Goal: Transaction & Acquisition: Purchase product/service

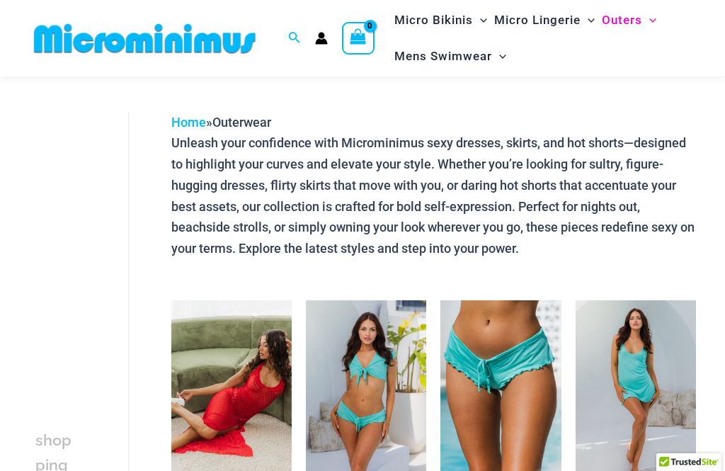
scroll to position [37, 0]
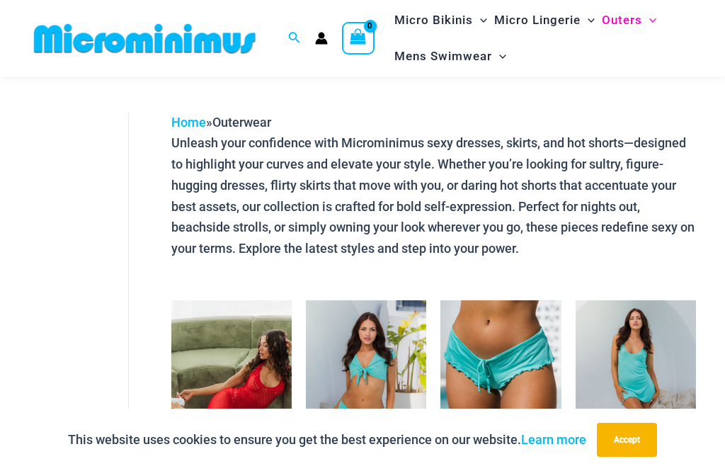
click at [197, 31] on img at bounding box center [144, 39] width 233 height 32
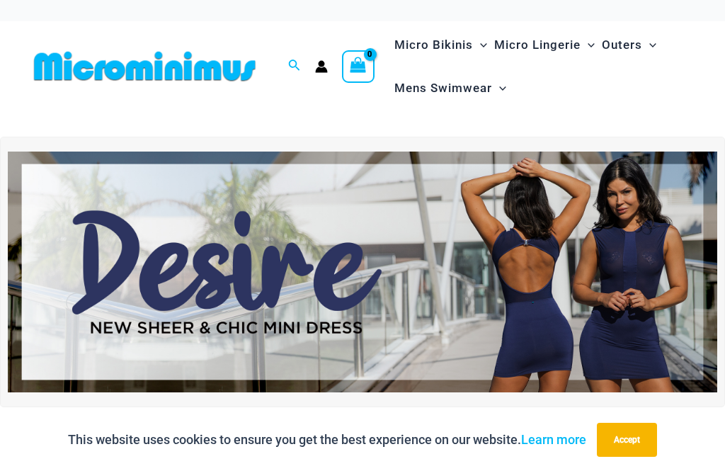
click at [173, 275] on img at bounding box center [362, 271] width 709 height 241
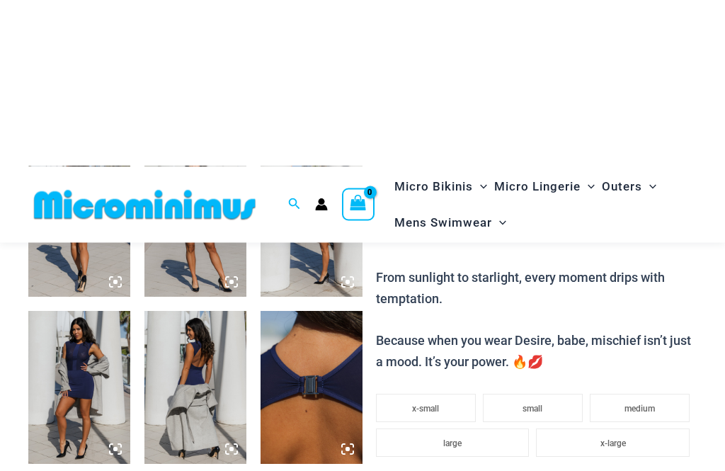
scroll to position [413, 0]
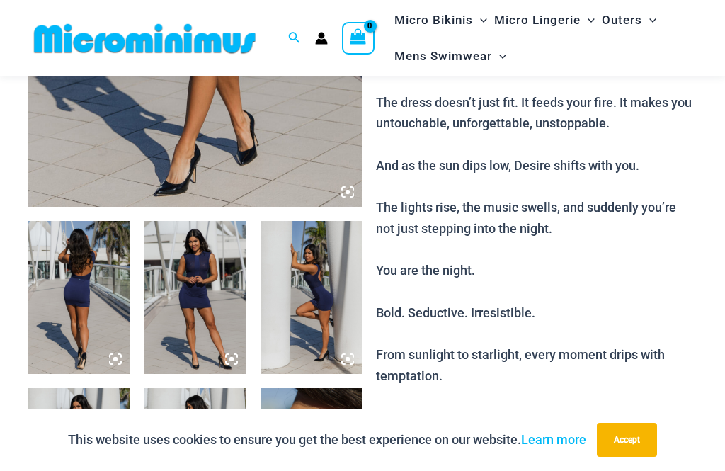
click at [81, 290] on img at bounding box center [79, 297] width 102 height 153
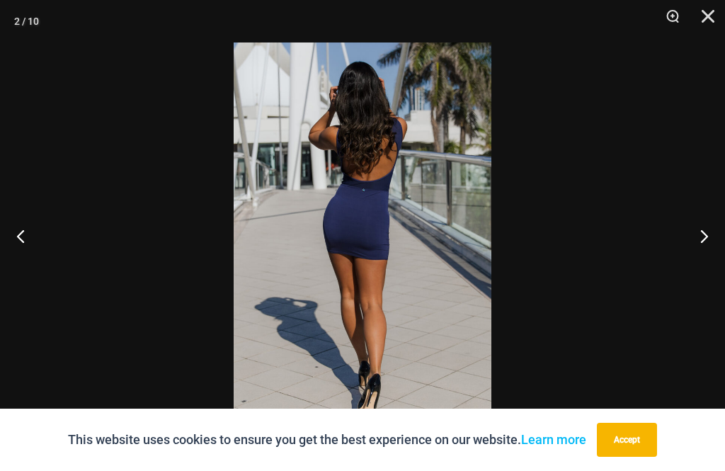
click at [390, 268] on img at bounding box center [363, 235] width 258 height 386
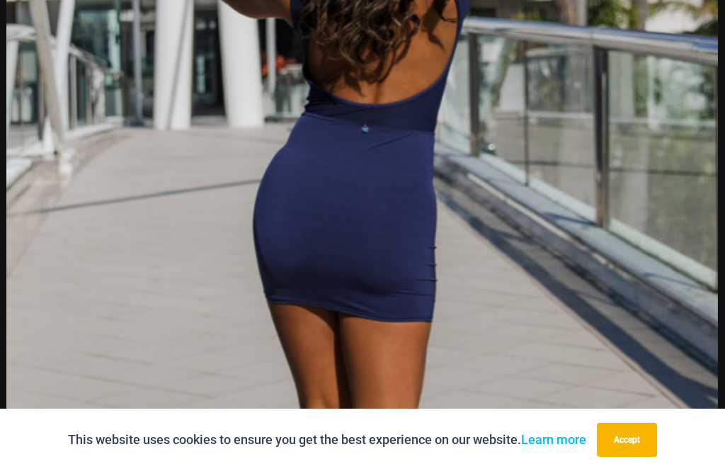
click at [369, 219] on img at bounding box center [361, 254] width 711 height 1065
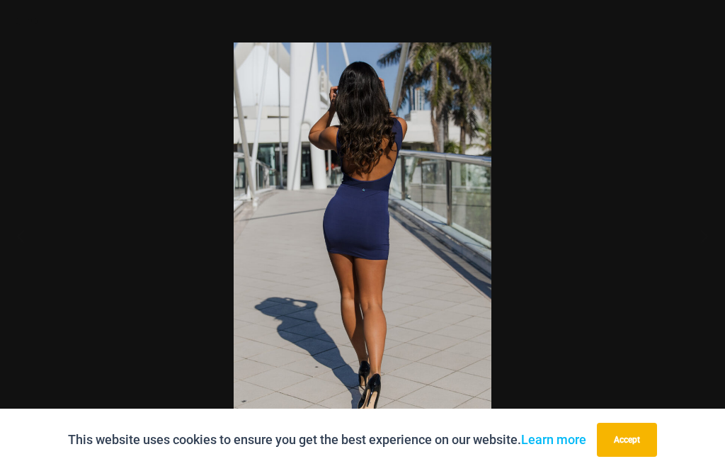
click at [696, 217] on div at bounding box center [362, 235] width 725 height 471
click at [706, 236] on button "Next" at bounding box center [698, 235] width 53 height 71
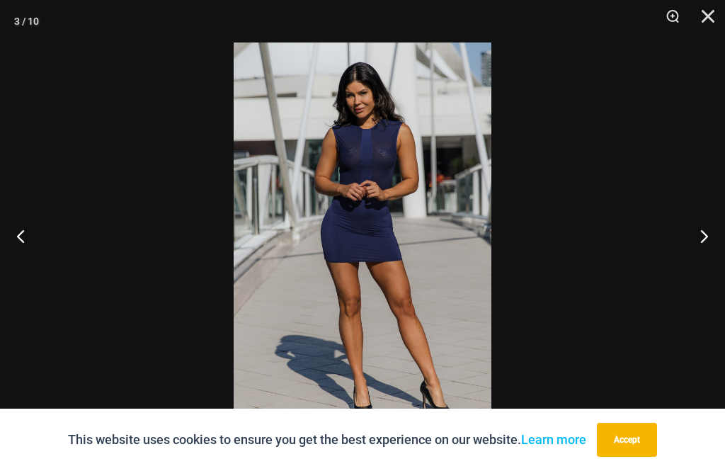
click at [706, 229] on button "Next" at bounding box center [698, 235] width 53 height 71
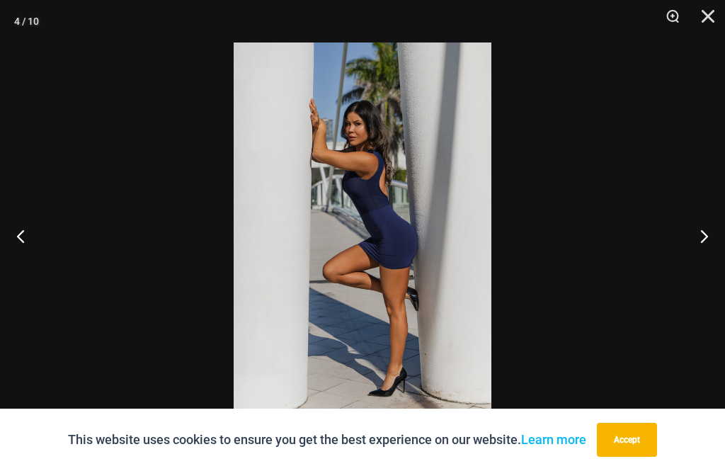
click at [709, 229] on button "Next" at bounding box center [698, 235] width 53 height 71
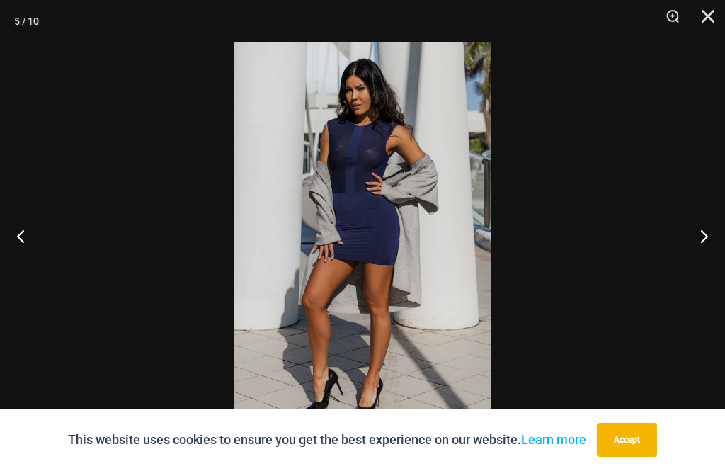
click at [706, 228] on button "Next" at bounding box center [698, 235] width 53 height 71
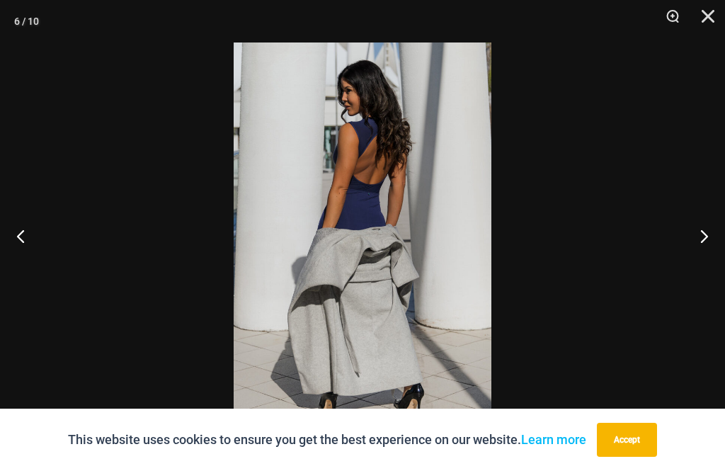
click at [706, 229] on button "Next" at bounding box center [698, 235] width 53 height 71
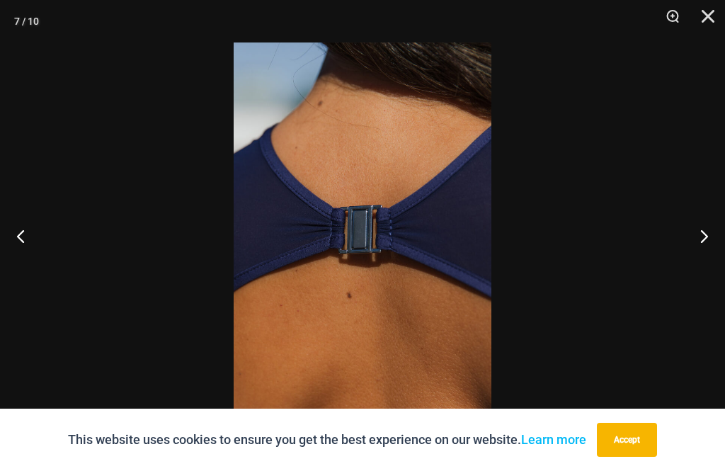
click at [710, 229] on button "Next" at bounding box center [698, 235] width 53 height 71
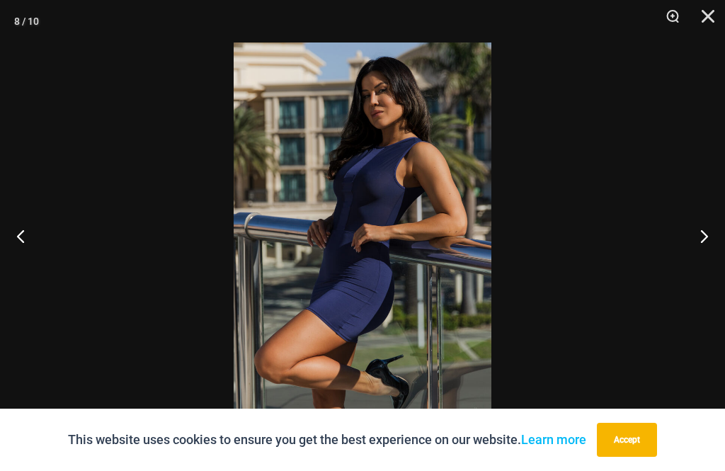
click at [709, 229] on button "Next" at bounding box center [698, 235] width 53 height 71
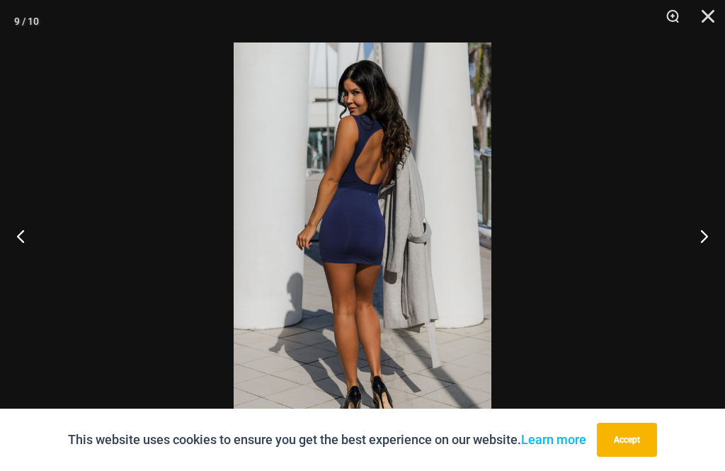
click at [711, 226] on button "Next" at bounding box center [698, 235] width 53 height 71
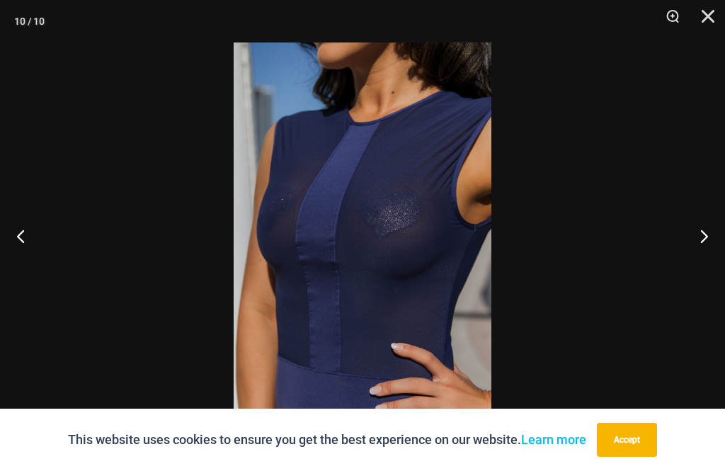
click at [708, 231] on button "Next" at bounding box center [698, 235] width 53 height 71
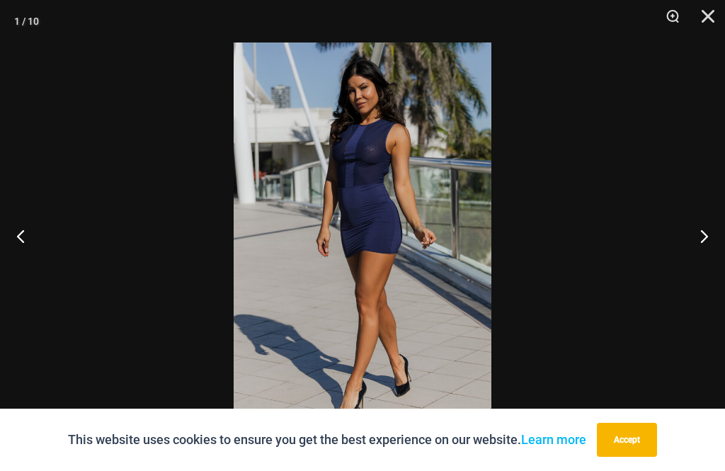
click at [707, 231] on button "Next" at bounding box center [698, 235] width 53 height 71
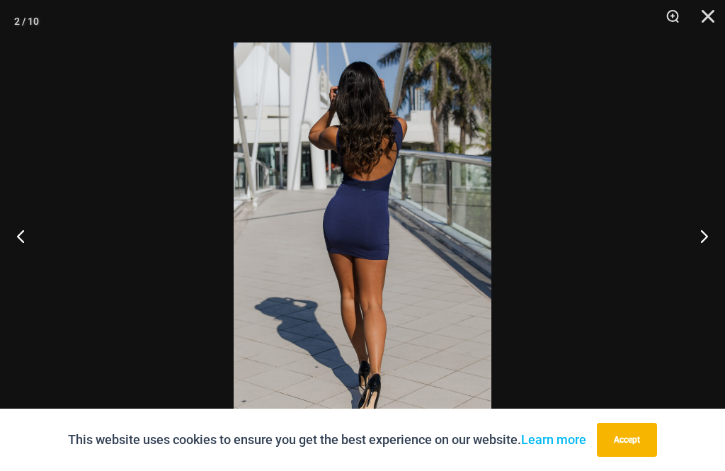
click at [709, 231] on button "Next" at bounding box center [698, 235] width 53 height 71
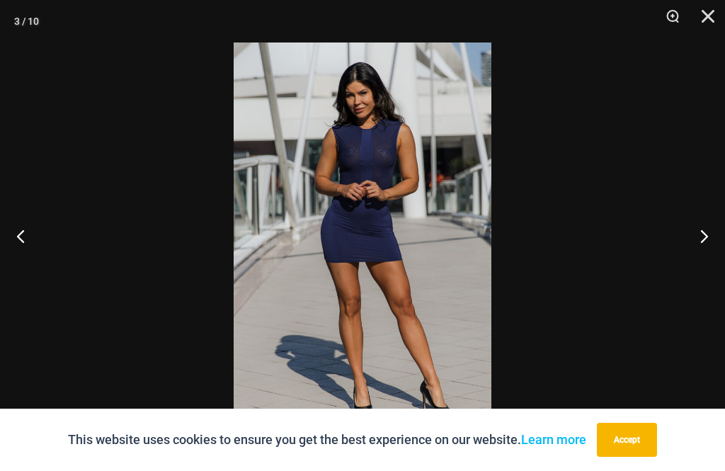
click at [709, 229] on button "Next" at bounding box center [698, 235] width 53 height 71
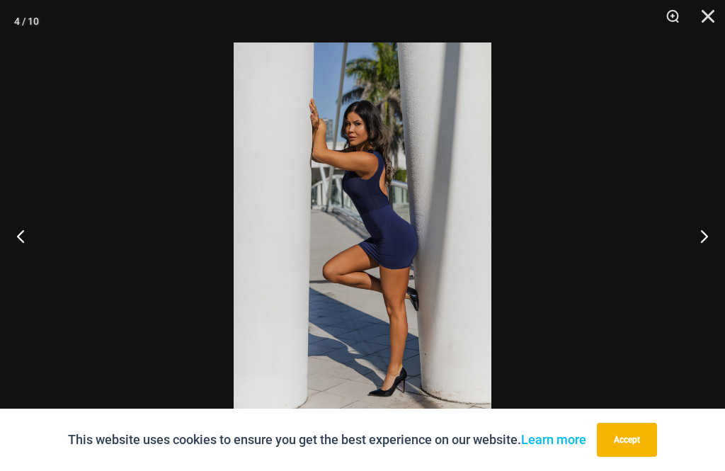
click at [710, 230] on button "Next" at bounding box center [698, 235] width 53 height 71
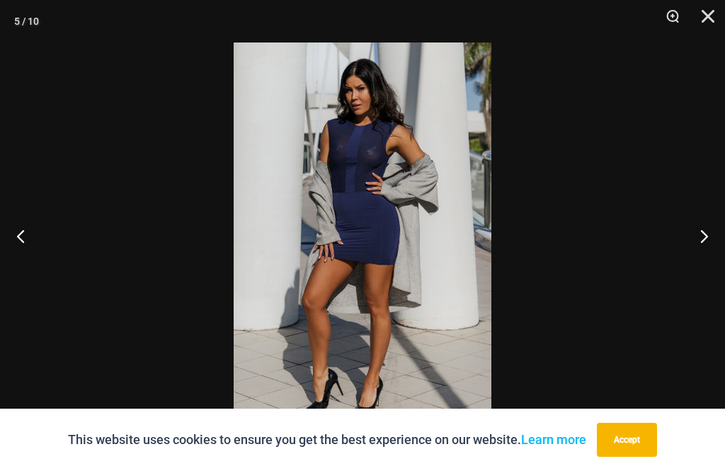
click at [707, 231] on button "Next" at bounding box center [698, 235] width 53 height 71
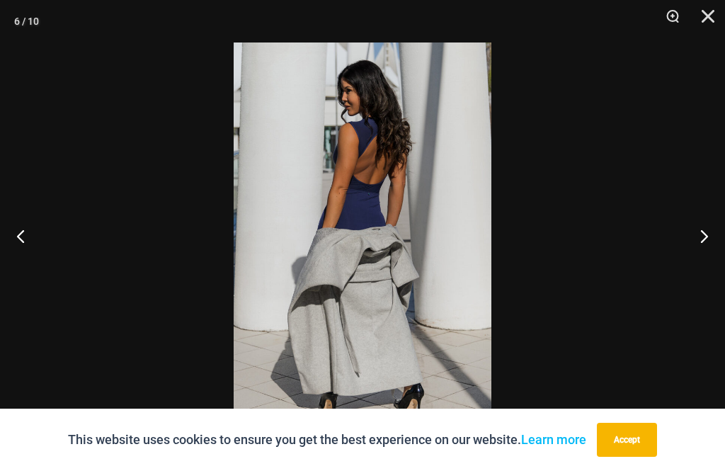
click at [709, 235] on button "Next" at bounding box center [698, 235] width 53 height 71
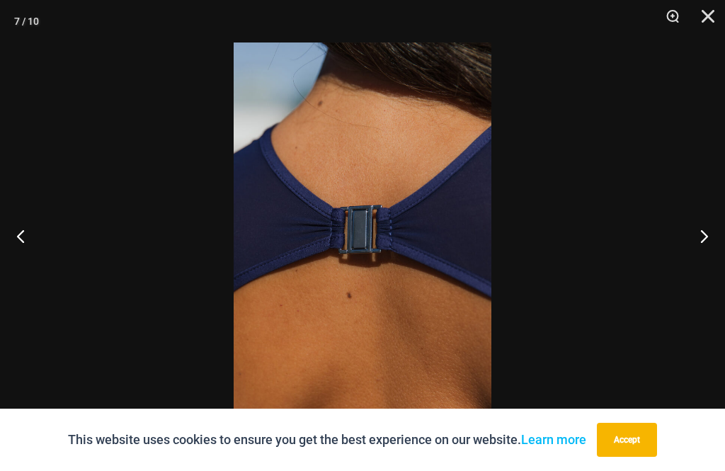
click at [710, 242] on button "Next" at bounding box center [698, 235] width 53 height 71
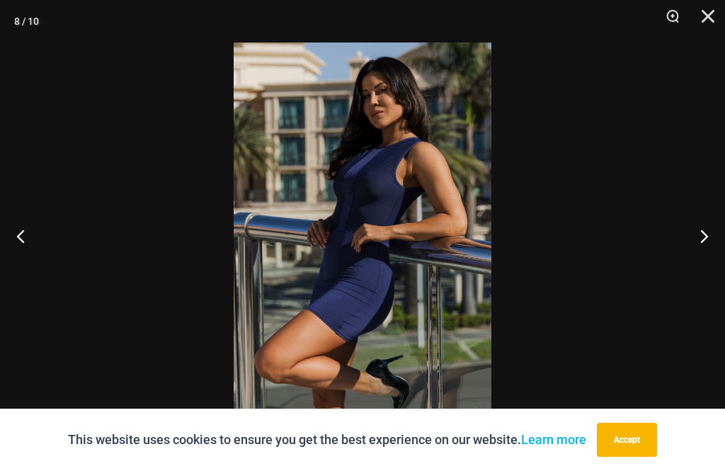
click at [706, 242] on button "Next" at bounding box center [698, 235] width 53 height 71
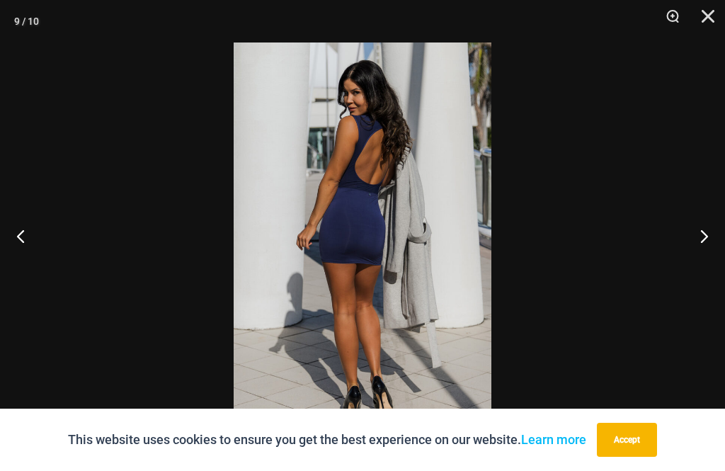
click at [711, 237] on button "Next" at bounding box center [698, 235] width 53 height 71
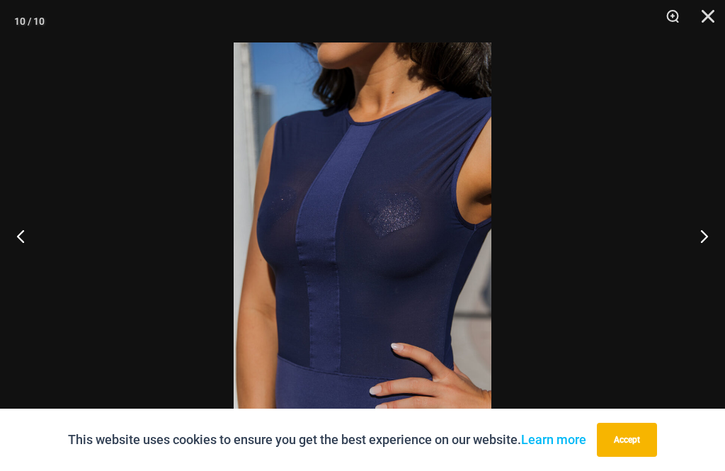
click at [694, 239] on button "Next" at bounding box center [698, 235] width 53 height 71
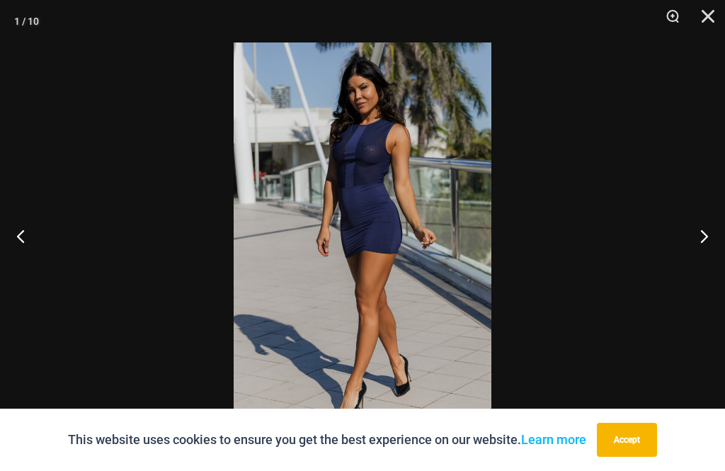
click at [700, 239] on button "Next" at bounding box center [698, 235] width 53 height 71
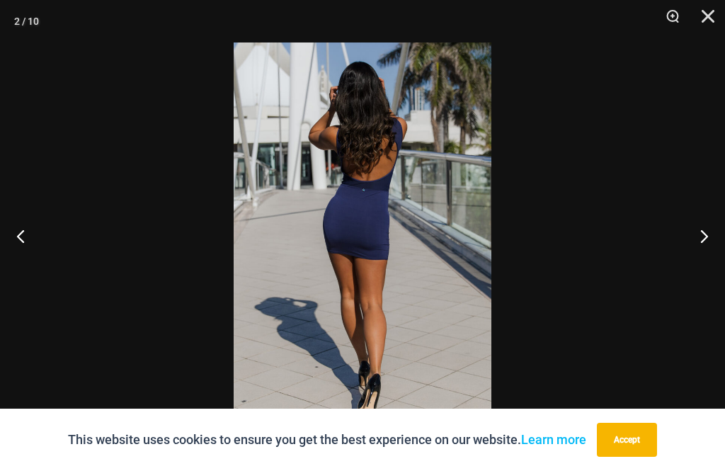
click at [706, 241] on button "Next" at bounding box center [698, 235] width 53 height 71
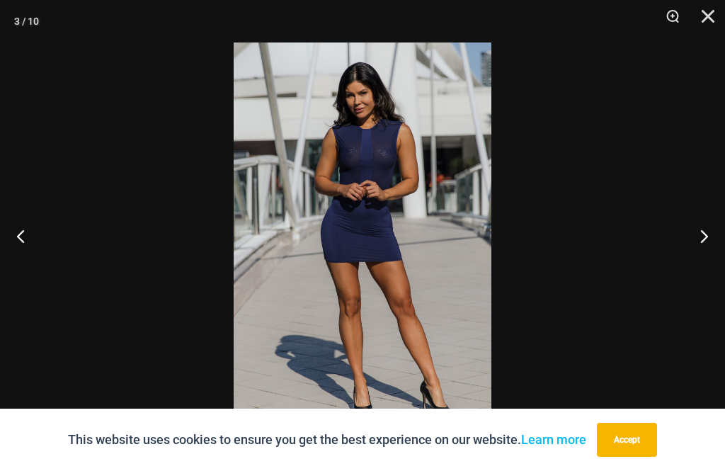
click at [704, 230] on button "Next" at bounding box center [698, 235] width 53 height 71
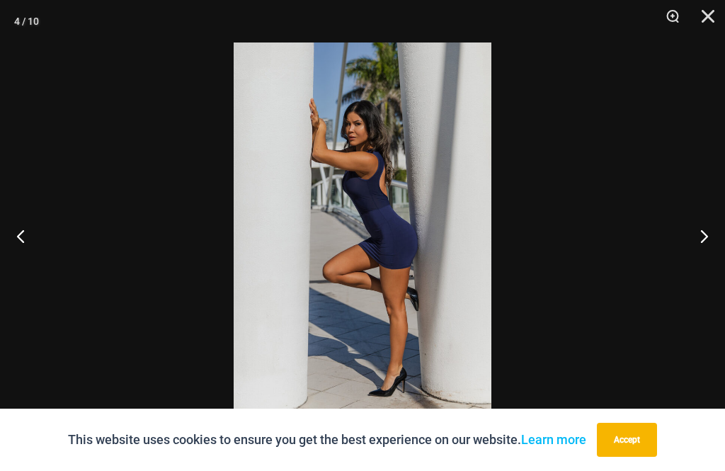
click at [702, 227] on button "Next" at bounding box center [698, 235] width 53 height 71
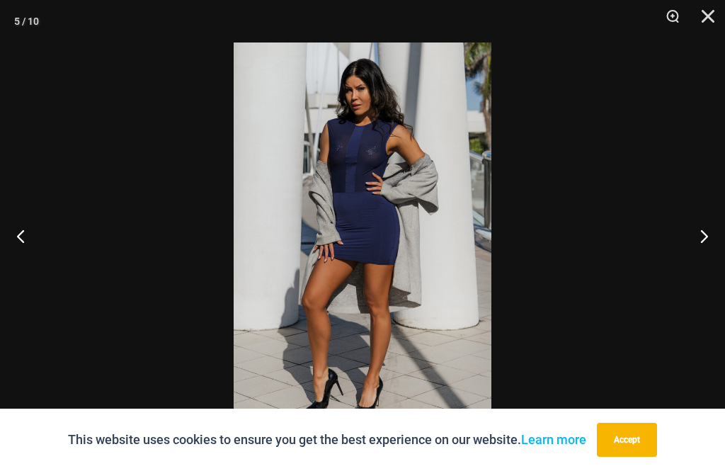
click at [698, 230] on button "Next" at bounding box center [698, 235] width 53 height 71
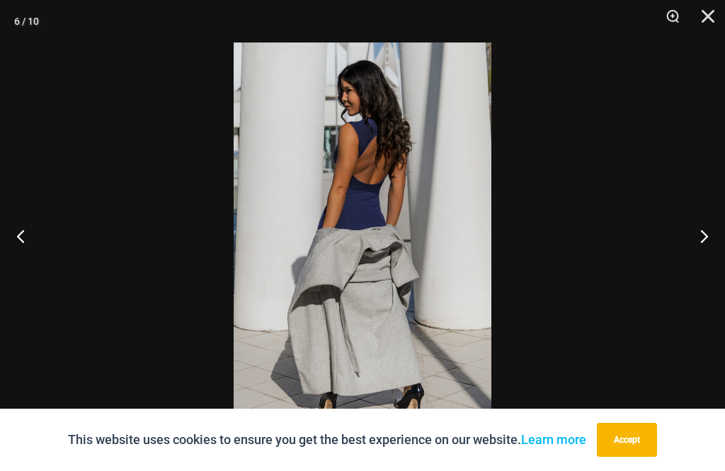
click at [705, 20] on button "Close" at bounding box center [702, 21] width 35 height 42
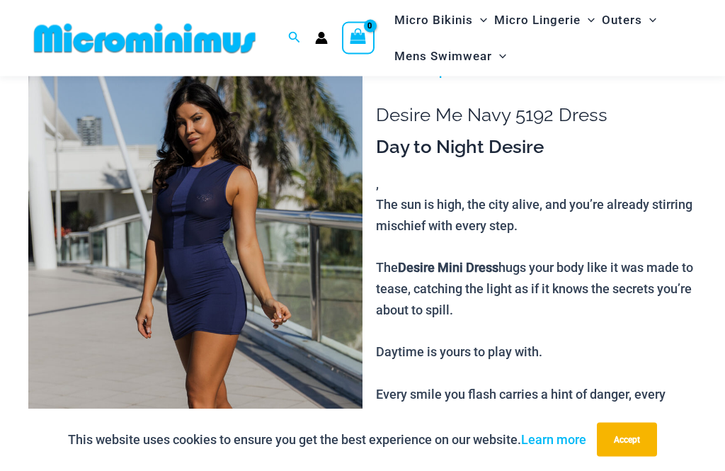
scroll to position [58, 0]
click at [326, 39] on icon "Account icon link" at bounding box center [321, 38] width 13 height 13
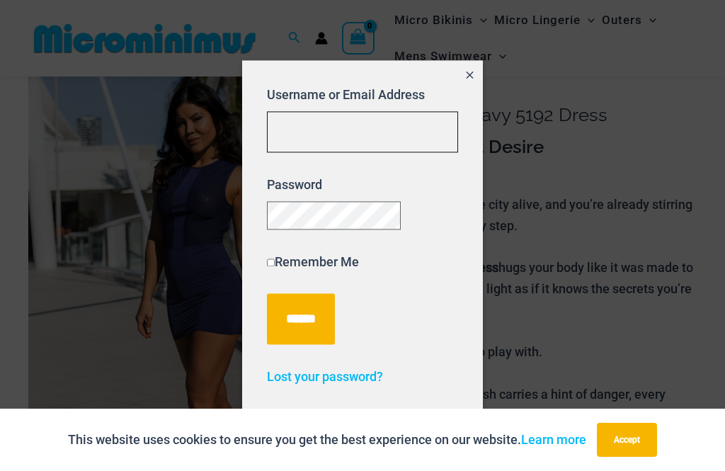
click at [386, 118] on input "Username or Email Address" at bounding box center [362, 132] width 191 height 42
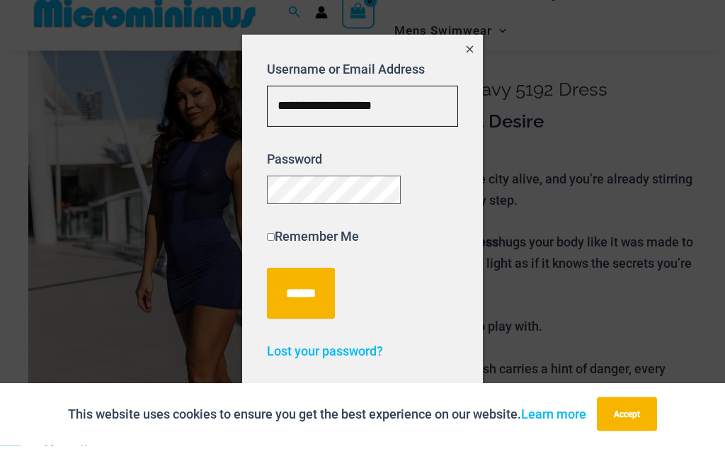
type input "**********"
click at [413, 183] on p "Password" at bounding box center [362, 202] width 191 height 55
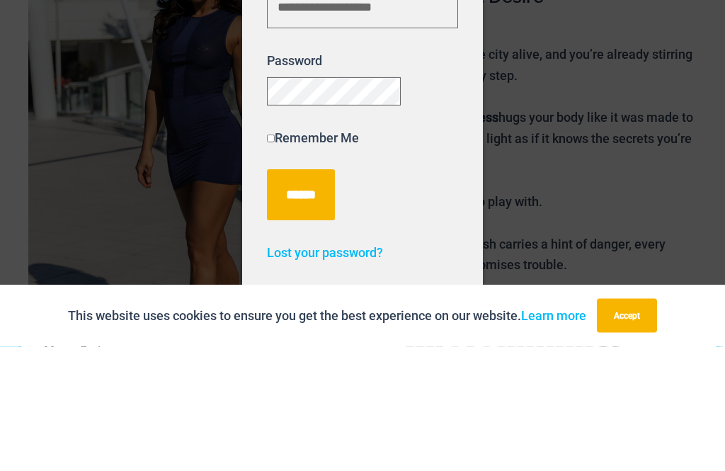
click at [326, 294] on input "******" at bounding box center [301, 319] width 68 height 51
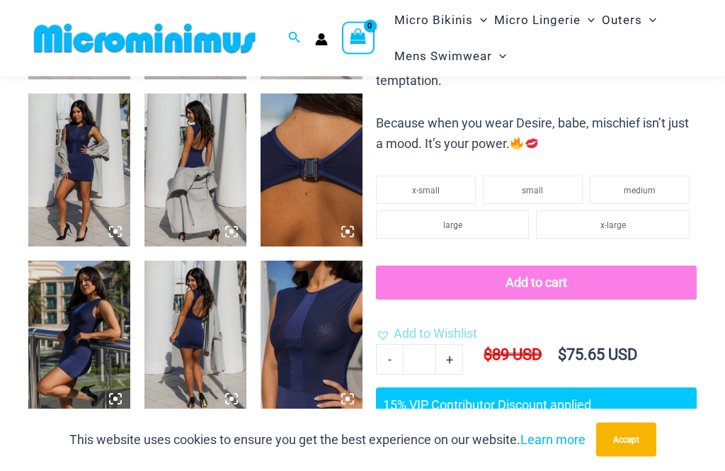
scroll to position [687, 0]
click at [635, 457] on button "Accept" at bounding box center [626, 440] width 60 height 34
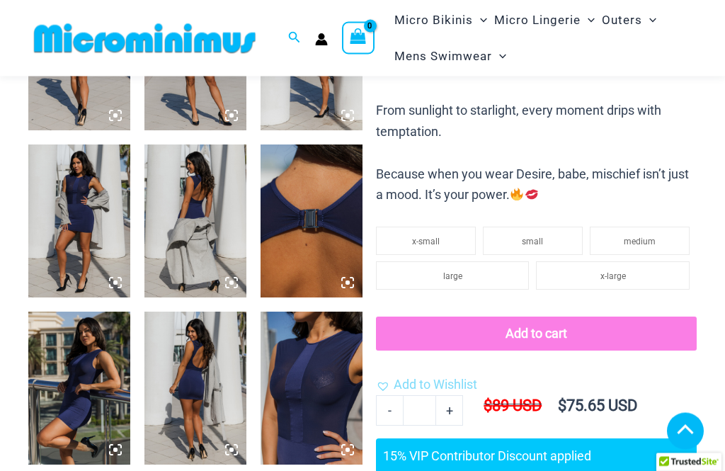
scroll to position [637, 0]
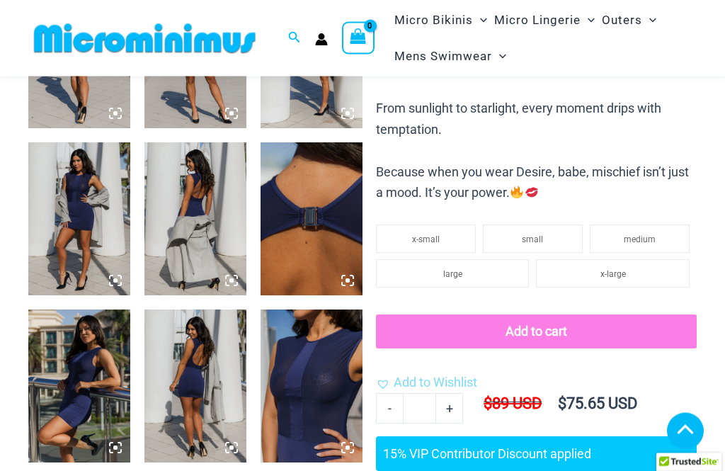
click at [660, 225] on li "medium" at bounding box center [640, 239] width 100 height 28
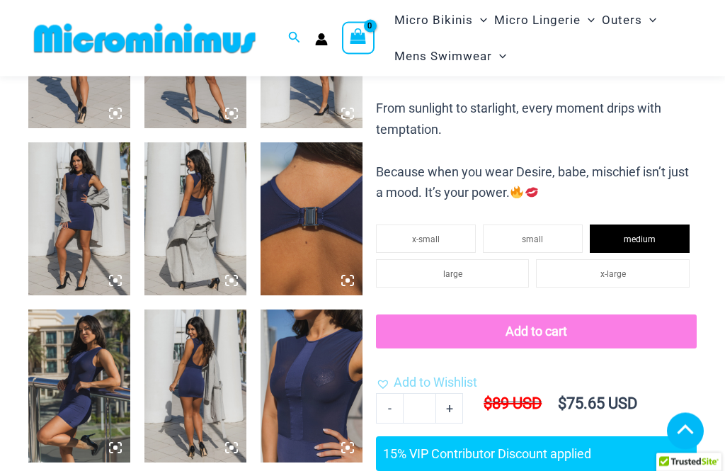
scroll to position [638, 0]
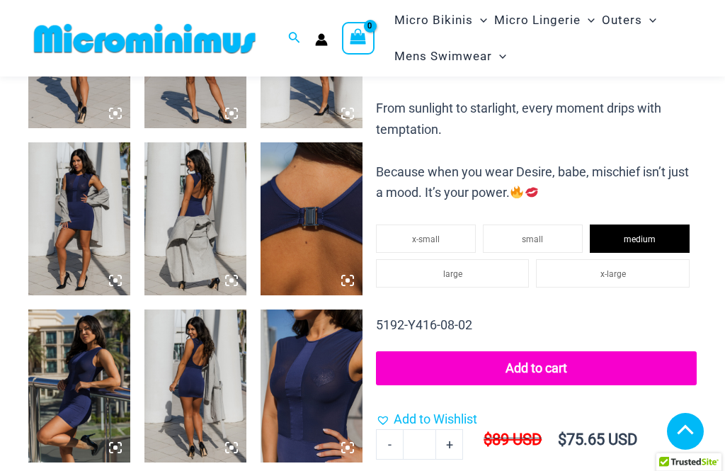
click at [633, 354] on button "Add to cart" at bounding box center [536, 368] width 321 height 34
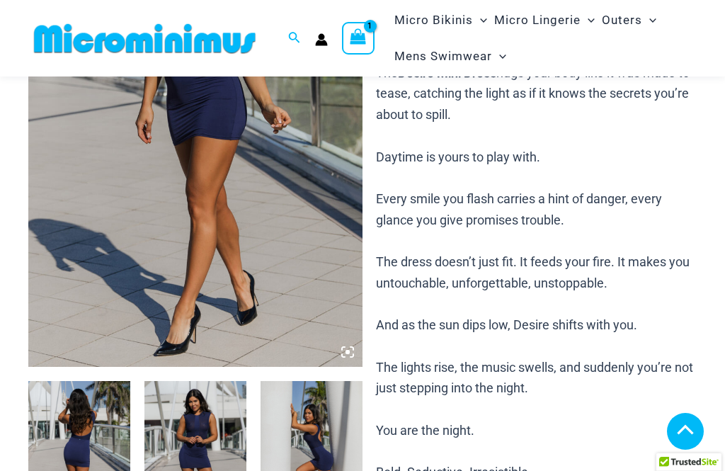
scroll to position [229, 0]
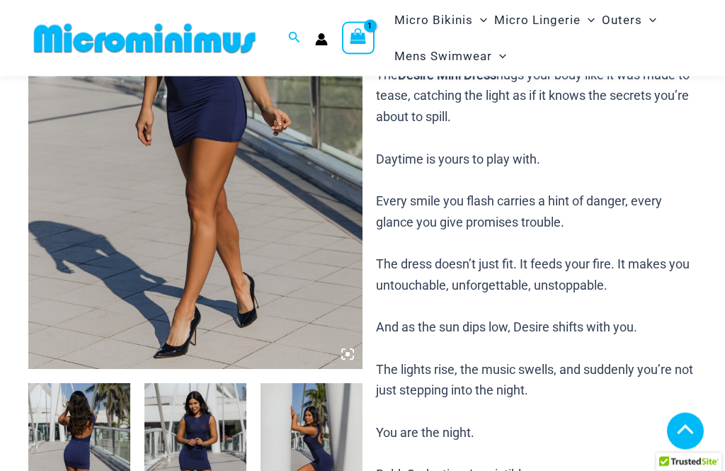
click at [361, 35] on icon "View Shopping Cart, 1 items" at bounding box center [358, 36] width 16 height 16
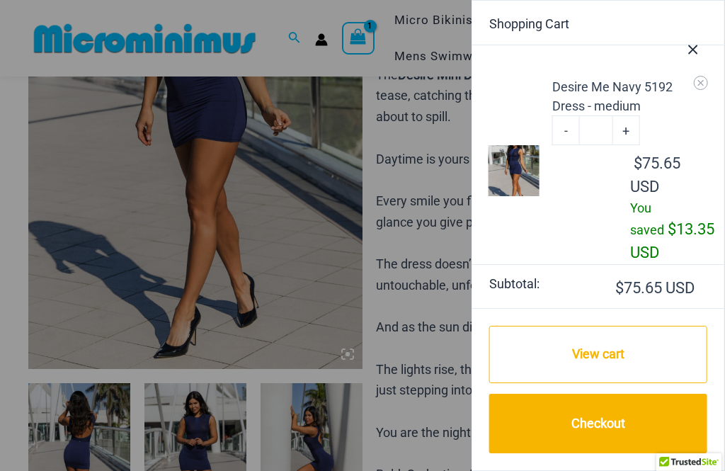
click at [648, 440] on link "Checkout" at bounding box center [598, 423] width 218 height 59
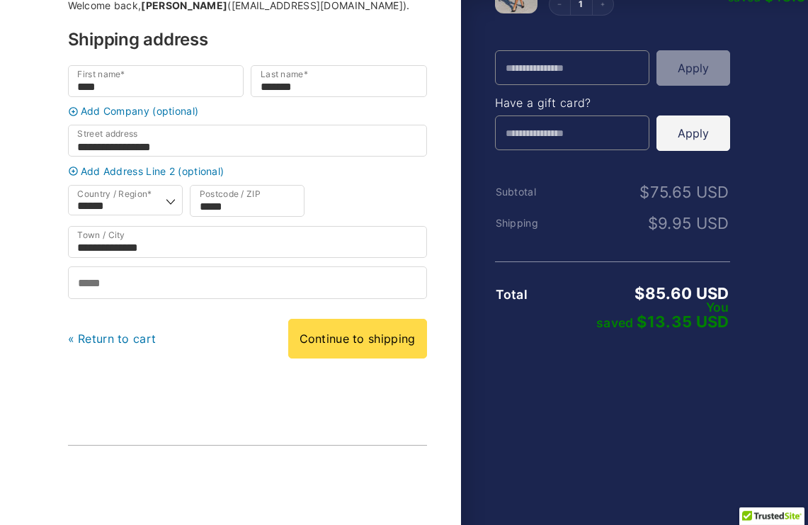
scroll to position [160, 0]
click at [377, 353] on link "Continue to shipping" at bounding box center [357, 339] width 139 height 40
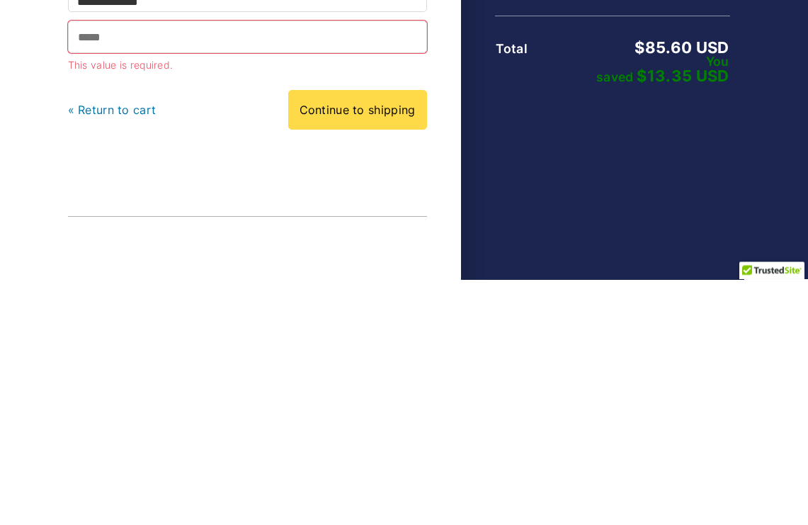
click at [372, 336] on link "Continue to shipping" at bounding box center [357, 356] width 139 height 40
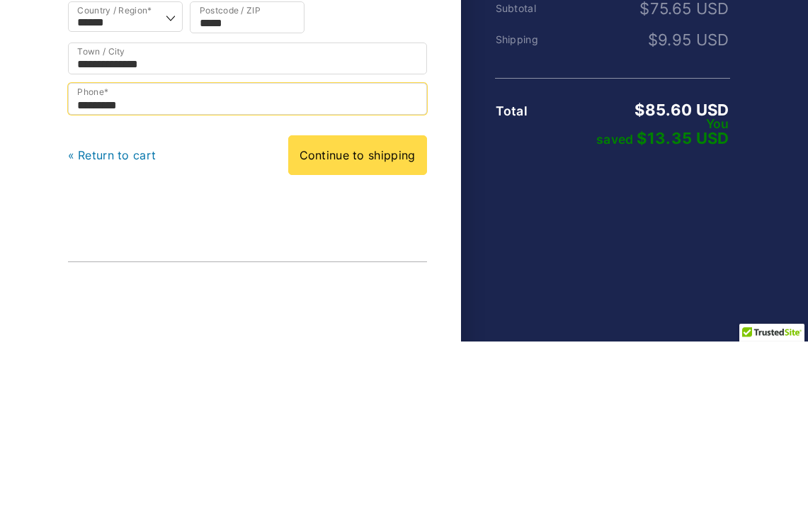
type input "**********"
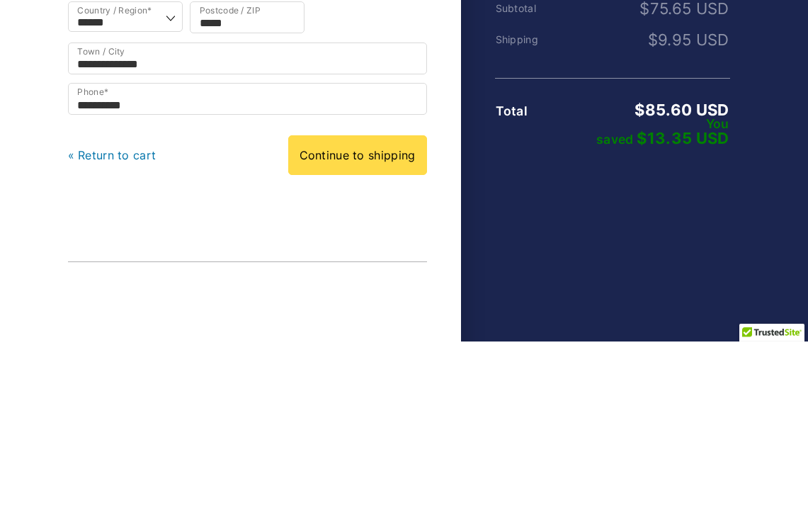
click at [379, 319] on link "Continue to shipping" at bounding box center [357, 339] width 139 height 40
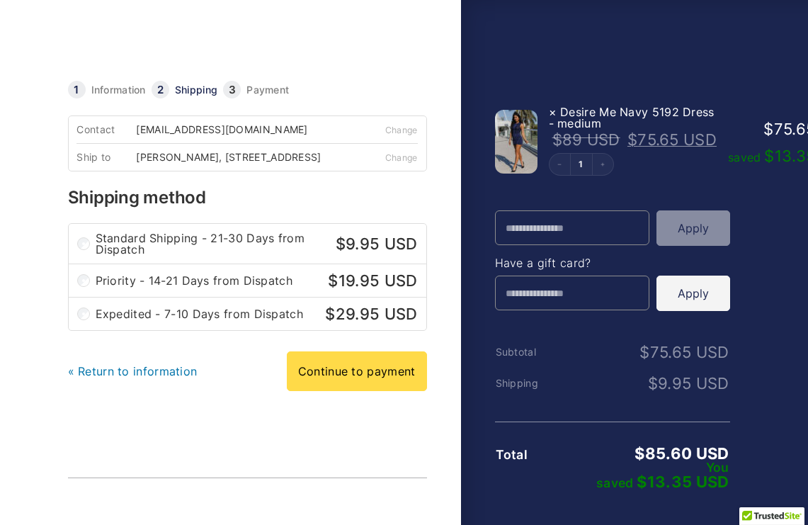
click at [372, 379] on link "Continue to payment" at bounding box center [357, 371] width 140 height 40
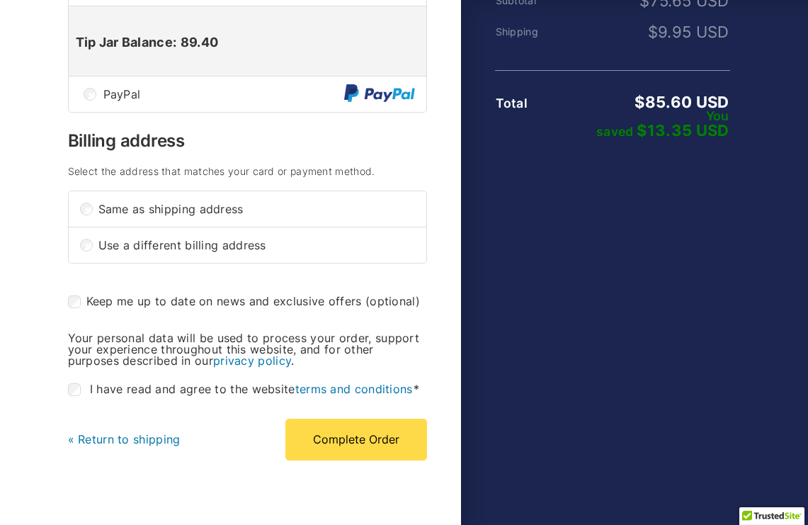
scroll to position [367, 0]
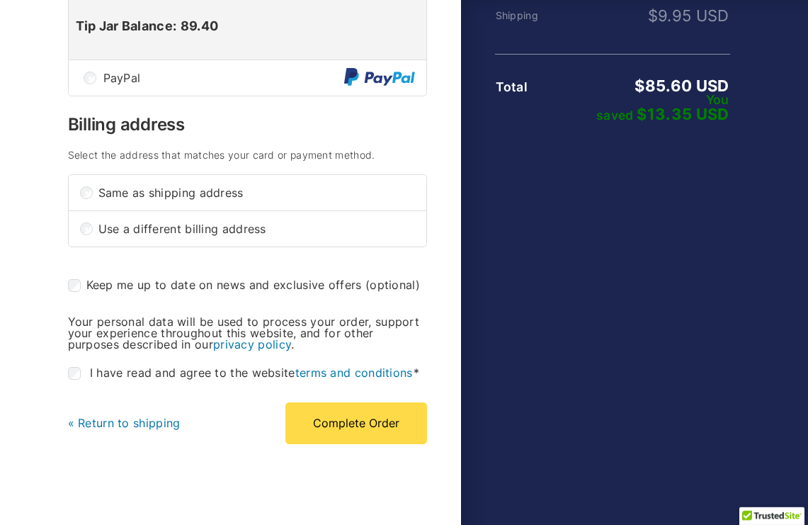
click at [387, 435] on button "Complete Order" at bounding box center [356, 422] width 142 height 41
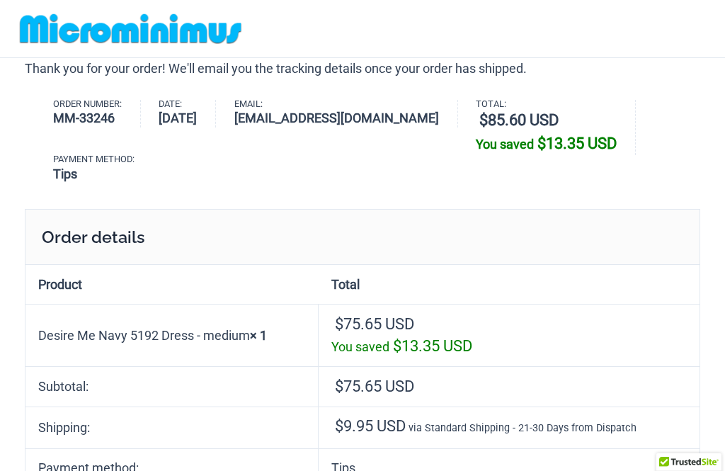
click at [46, 39] on img at bounding box center [130, 29] width 233 height 32
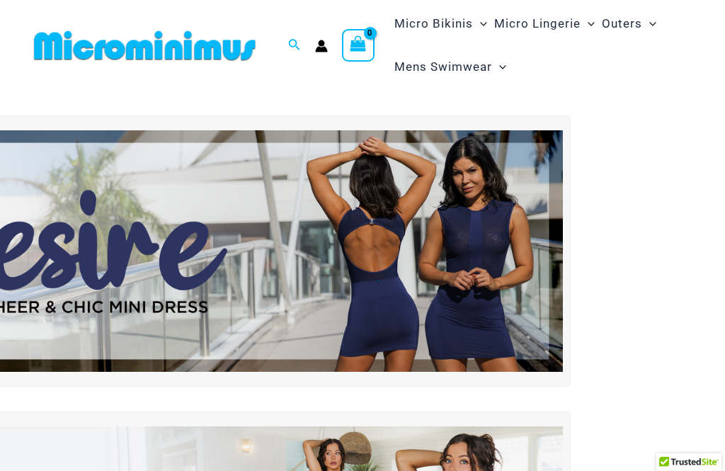
click at [500, 297] on img at bounding box center [207, 250] width 709 height 241
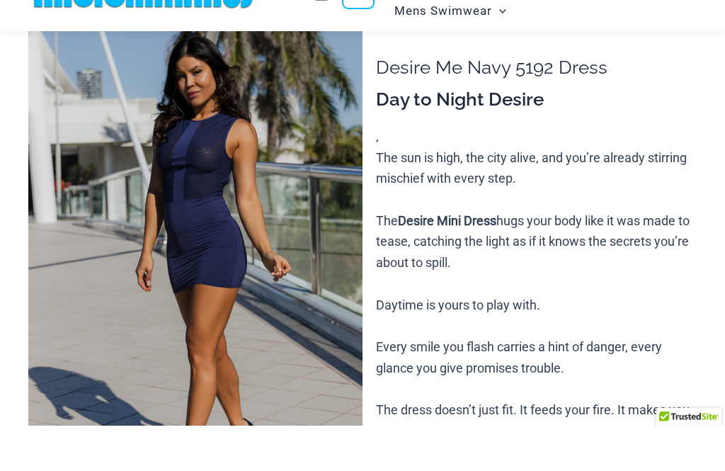
scroll to position [84, 0]
